Goal: Entertainment & Leisure: Consume media (video, audio)

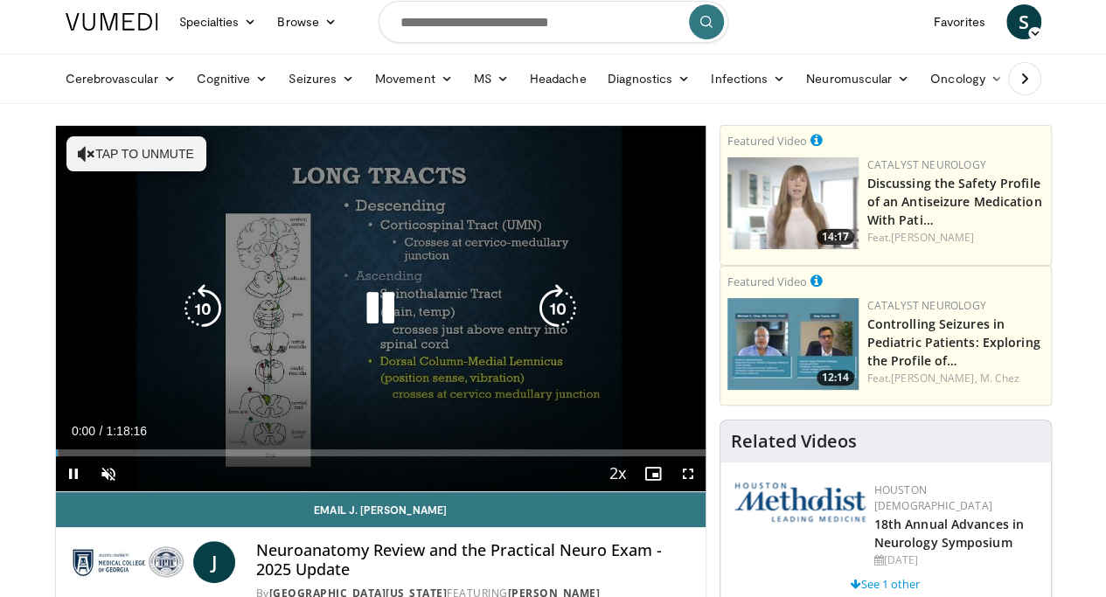
scroll to position [52, 0]
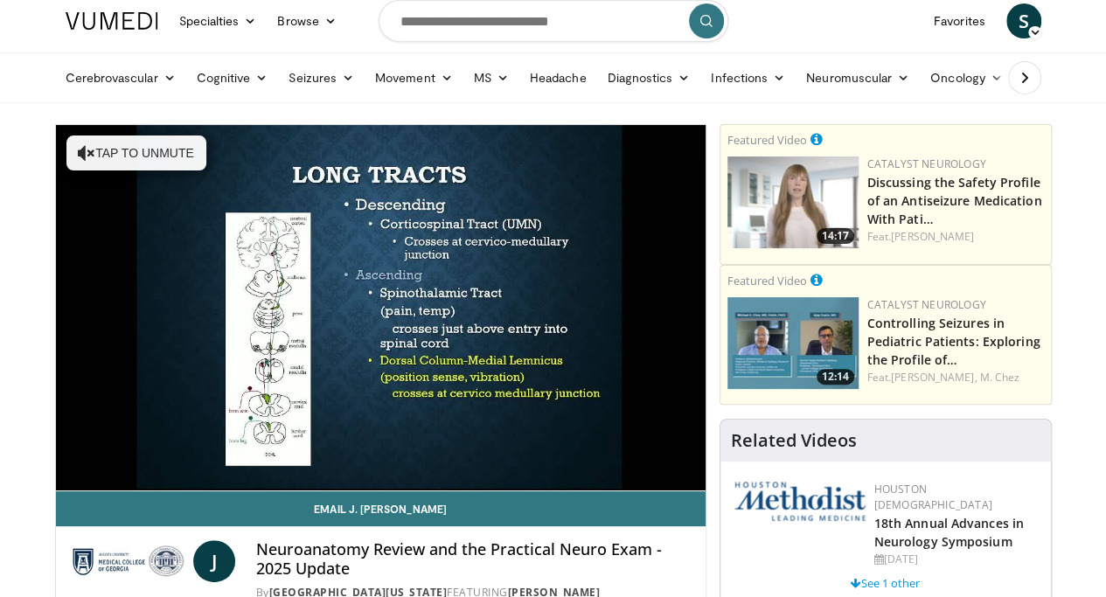
click at [831, 17] on nav "Specialties Adult & Family Medicine Allergy, [MEDICAL_DATA], Immunology Anesthe…" at bounding box center [553, 21] width 997 height 63
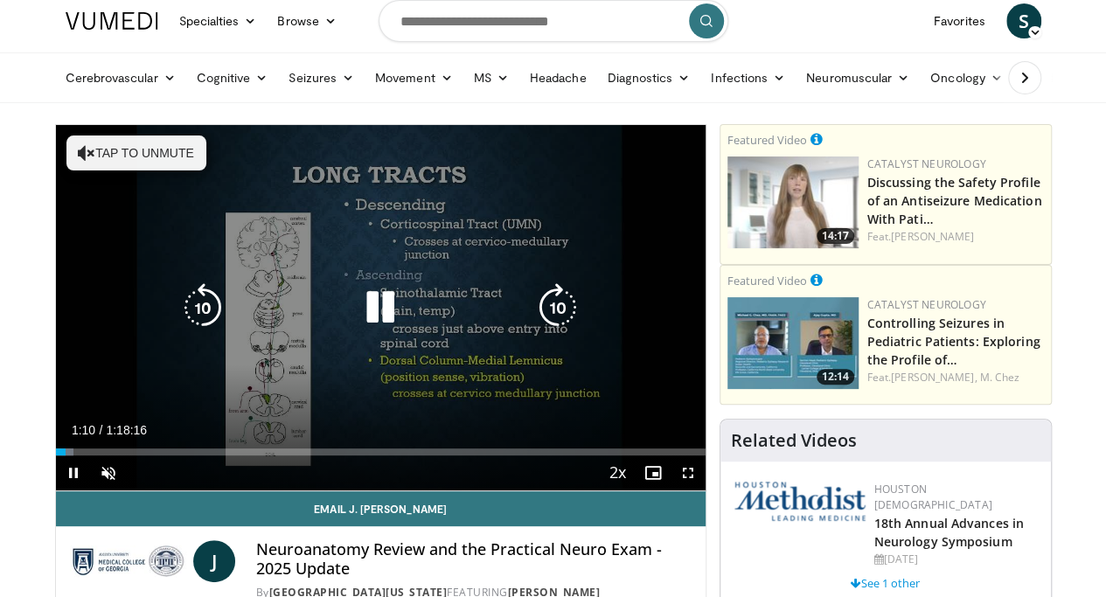
click at [129, 142] on button "Tap to unmute" at bounding box center [136, 153] width 140 height 35
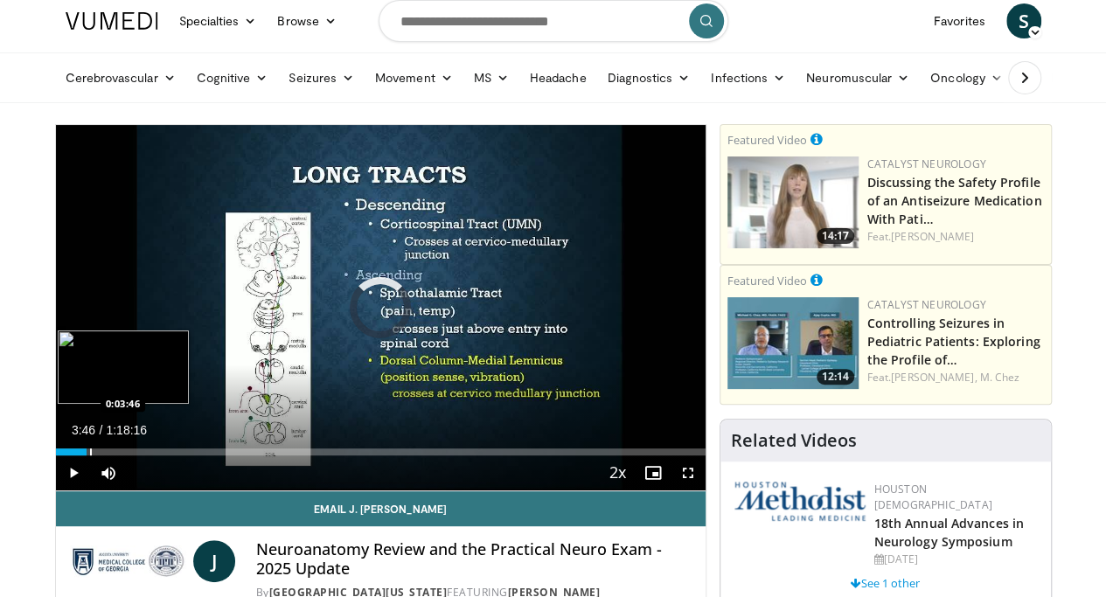
click at [90, 456] on div "Progress Bar" at bounding box center [91, 452] width 2 height 7
click at [88, 456] on div "Loaded : 6.33% 0:08:30 0:08:30" at bounding box center [381, 447] width 650 height 17
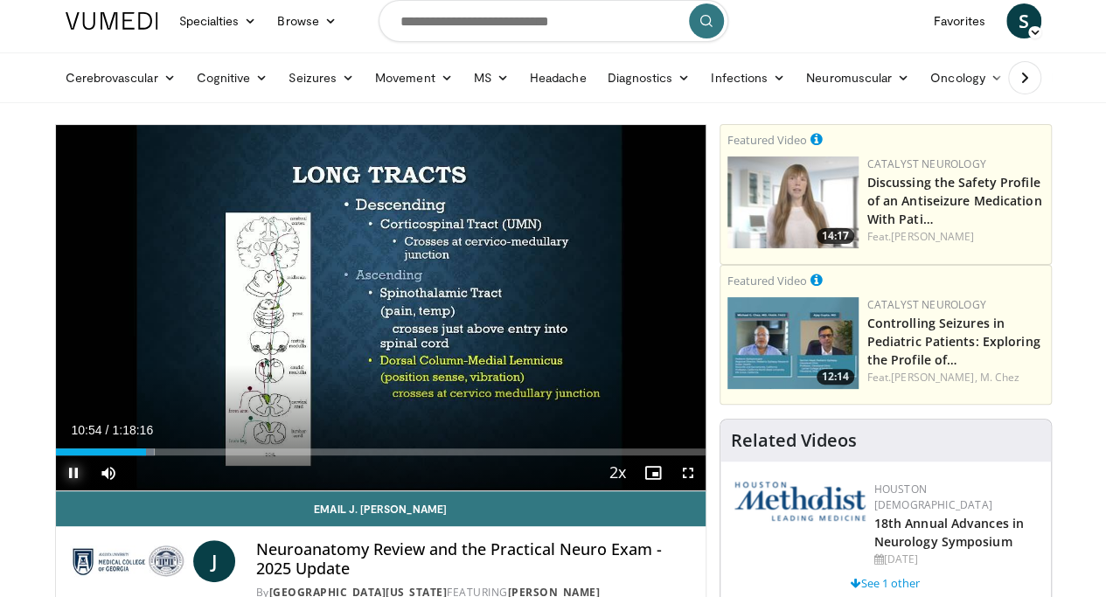
click at [56, 491] on span "Video Player" at bounding box center [73, 473] width 35 height 35
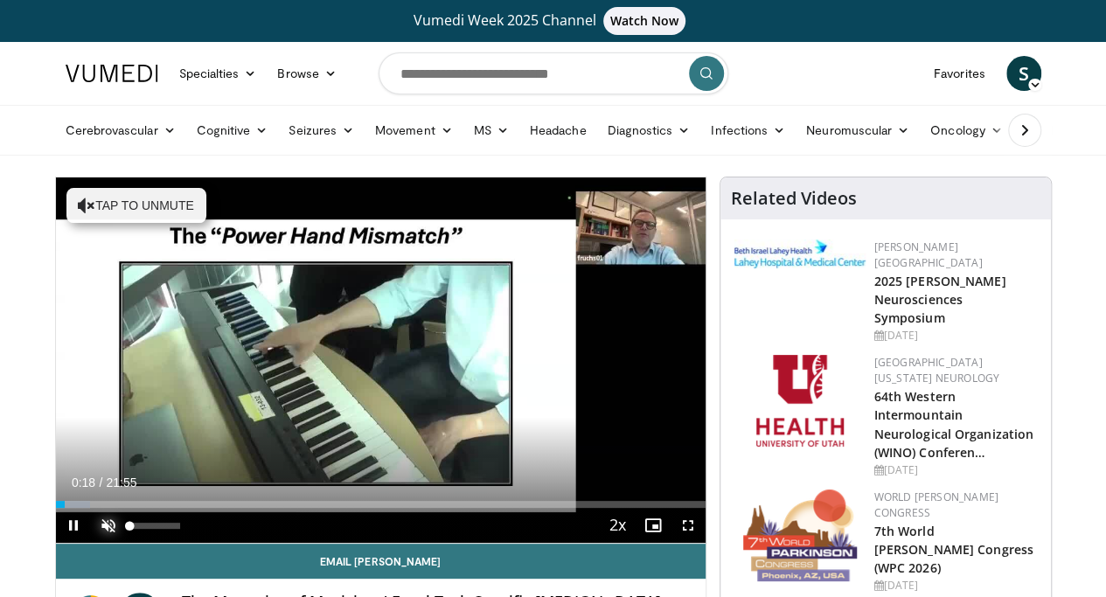
click at [91, 543] on span "Video Player" at bounding box center [108, 525] width 35 height 35
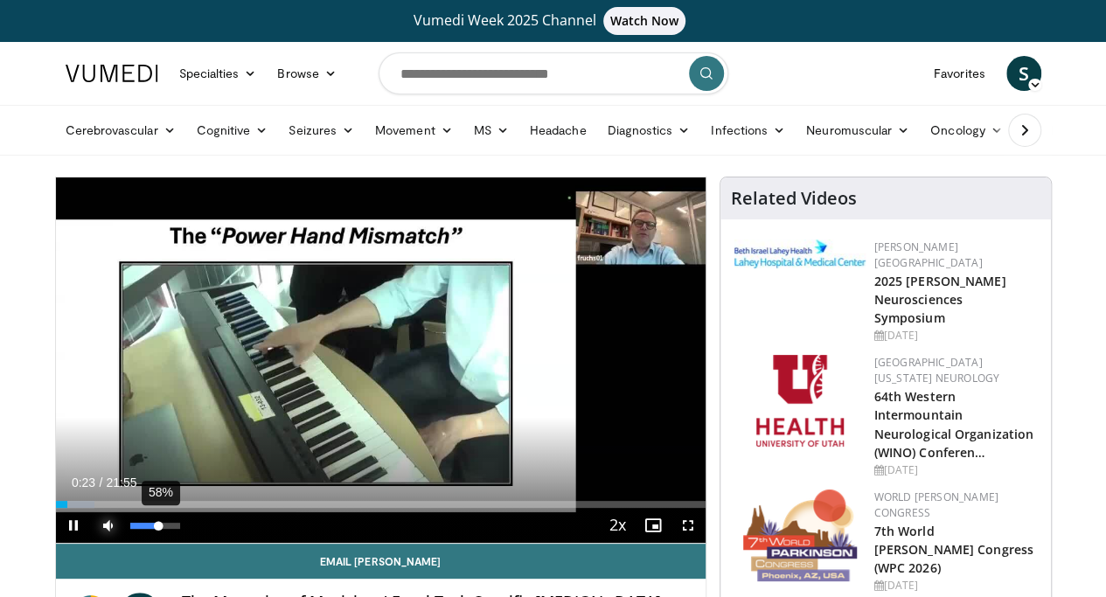
click at [130, 529] on div "58%" at bounding box center [155, 526] width 50 height 6
click at [125, 543] on div "35%" at bounding box center [155, 525] width 61 height 35
click at [125, 543] on div "30%" at bounding box center [155, 525] width 61 height 35
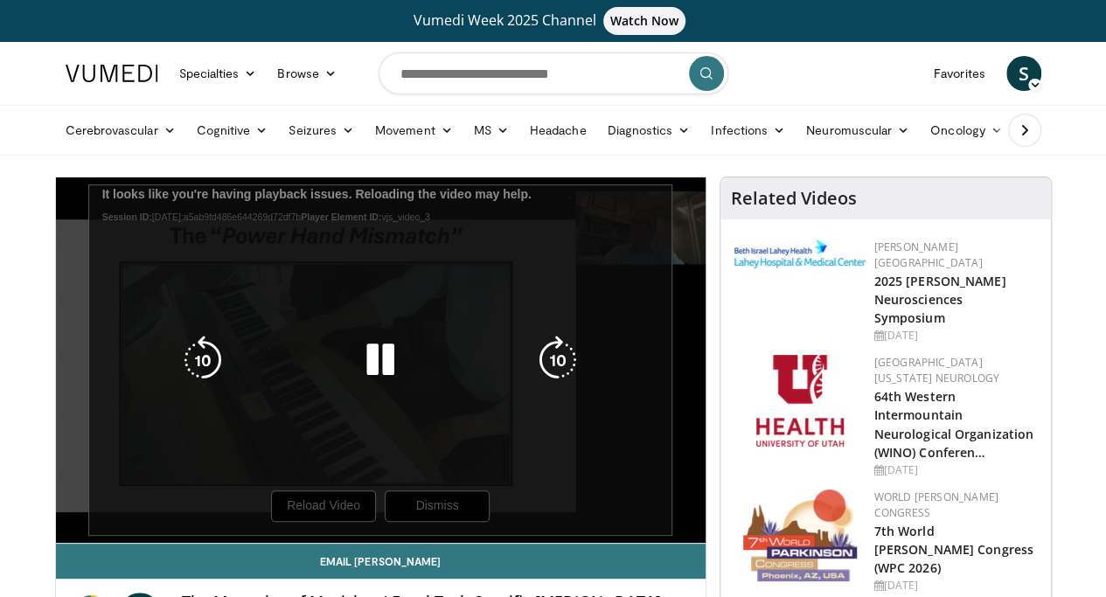
click at [596, 326] on div "10 seconds Tap to unmute" at bounding box center [381, 361] width 650 height 366
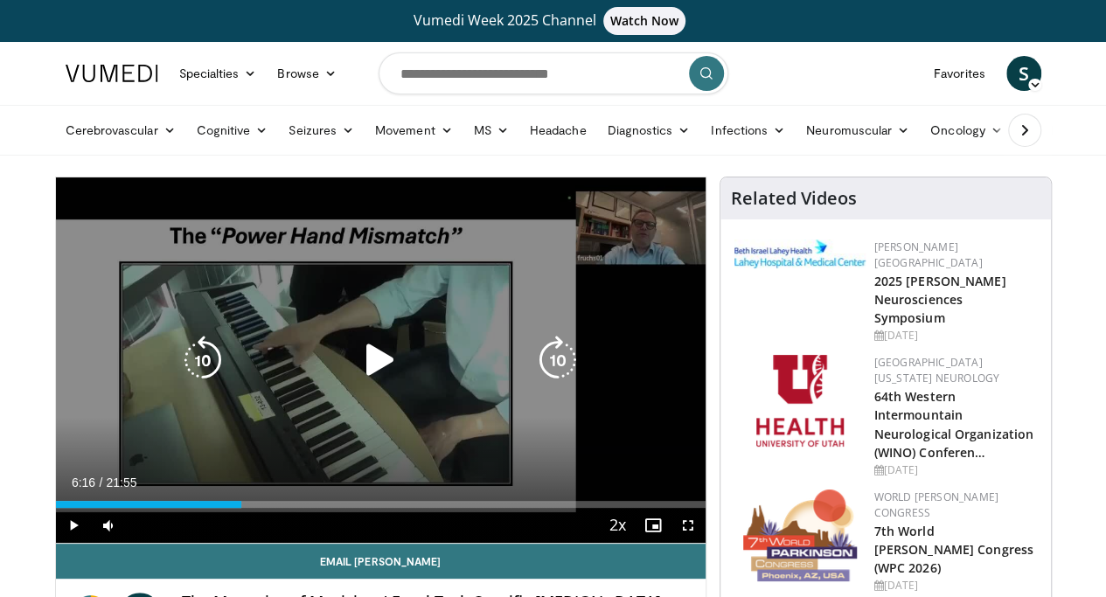
click at [365, 373] on icon "Video Player" at bounding box center [380, 360] width 49 height 49
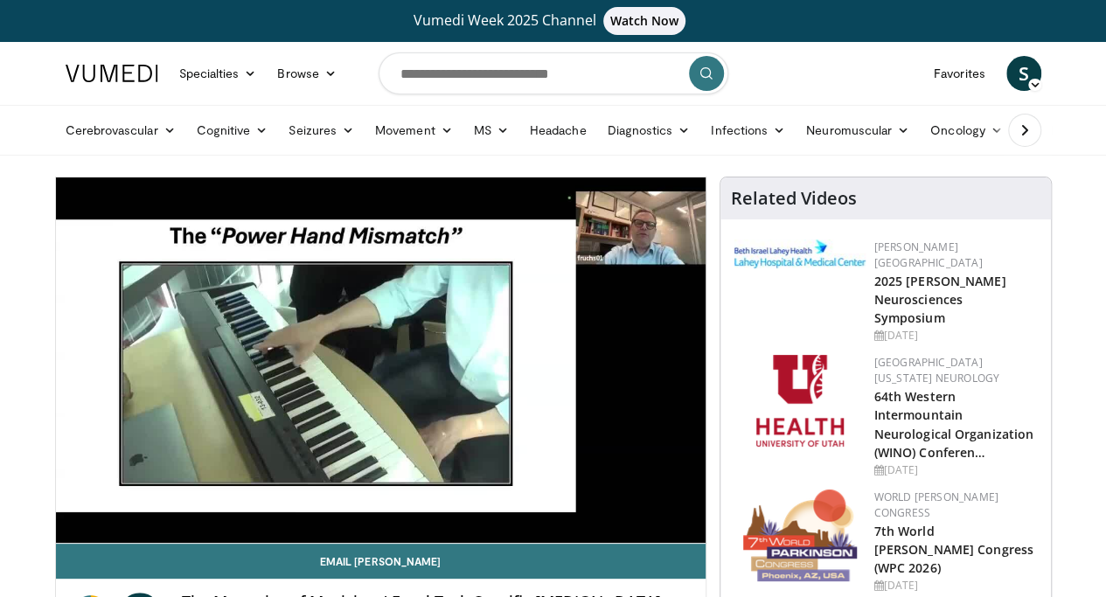
click at [815, 62] on nav "Specialties Adult & Family Medicine Allergy, [MEDICAL_DATA], Immunology Anesthe…" at bounding box center [553, 73] width 997 height 63
